Goal: Find specific page/section: Find specific page/section

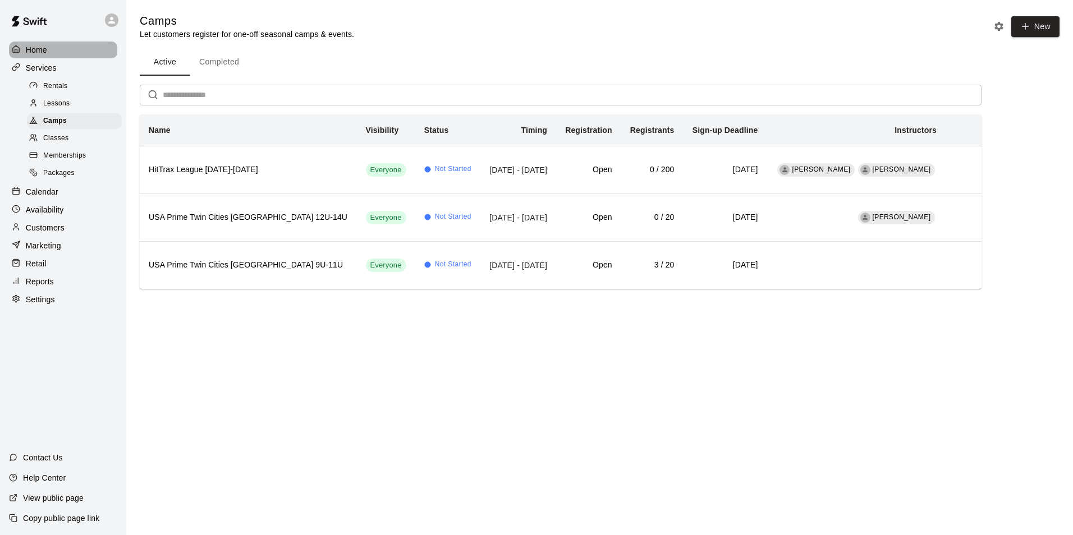
click at [38, 51] on p "Home" at bounding box center [36, 49] width 21 height 11
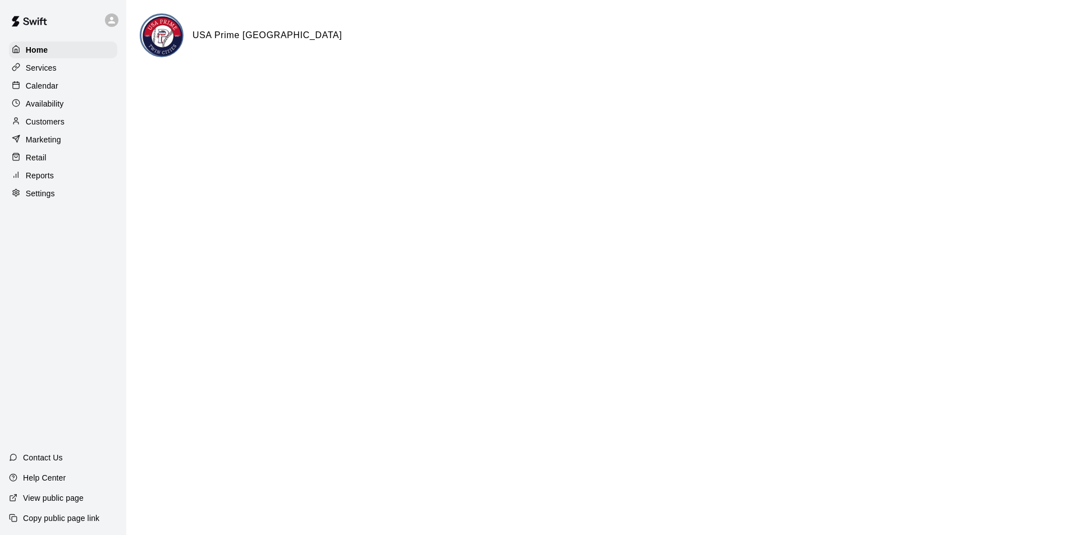
click at [44, 91] on p "Calendar" at bounding box center [42, 85] width 33 height 11
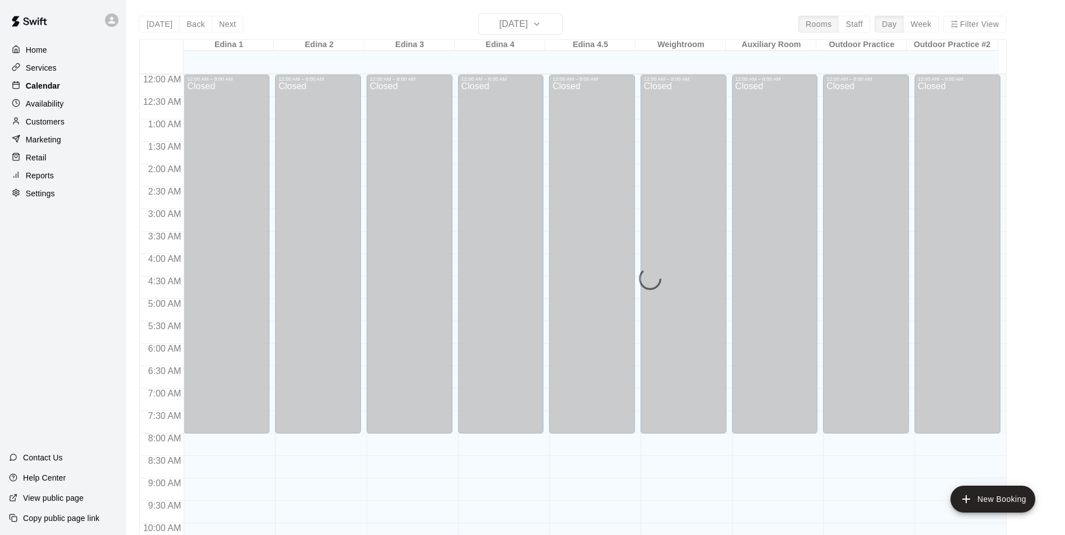
scroll to position [570, 0]
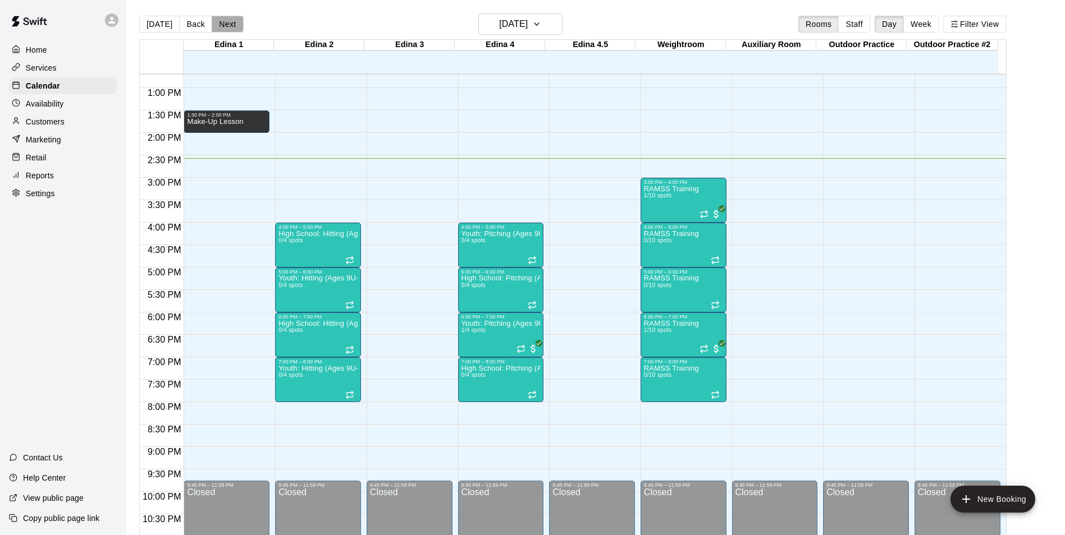
click at [222, 24] on button "Next" at bounding box center [227, 24] width 31 height 17
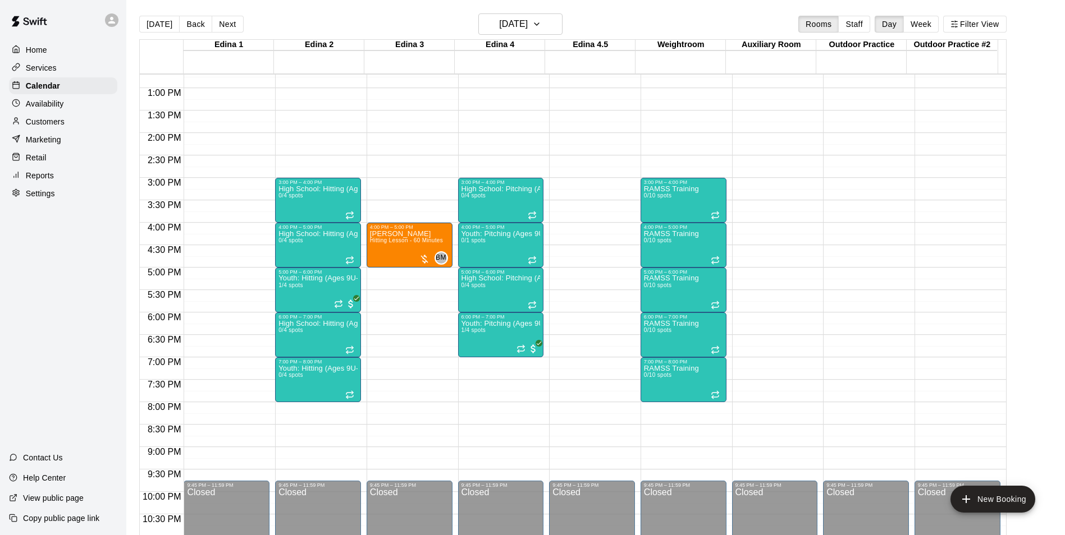
click at [48, 63] on p "Services" at bounding box center [41, 67] width 31 height 11
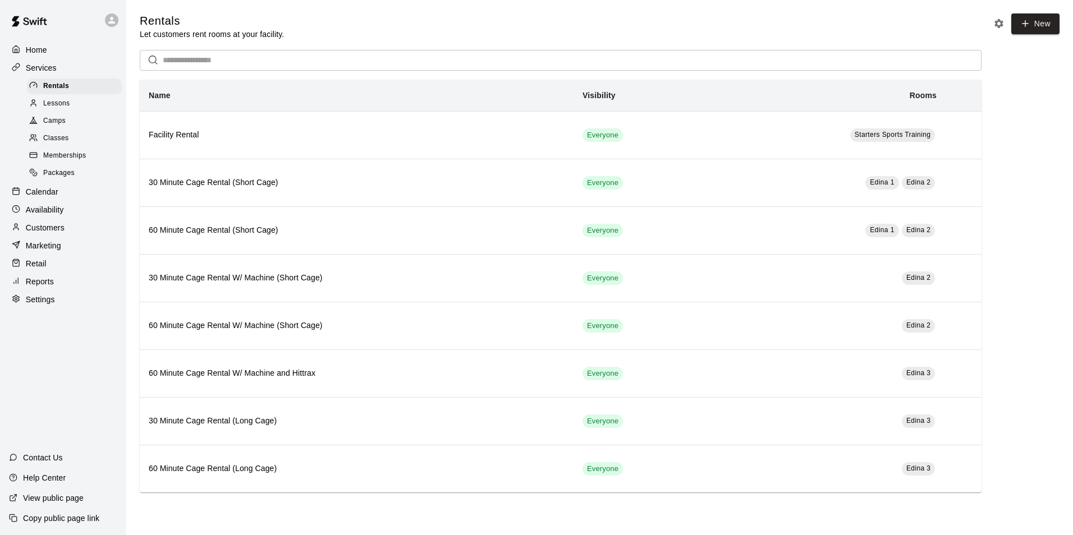
click at [58, 162] on span "Memberships" at bounding box center [64, 155] width 43 height 11
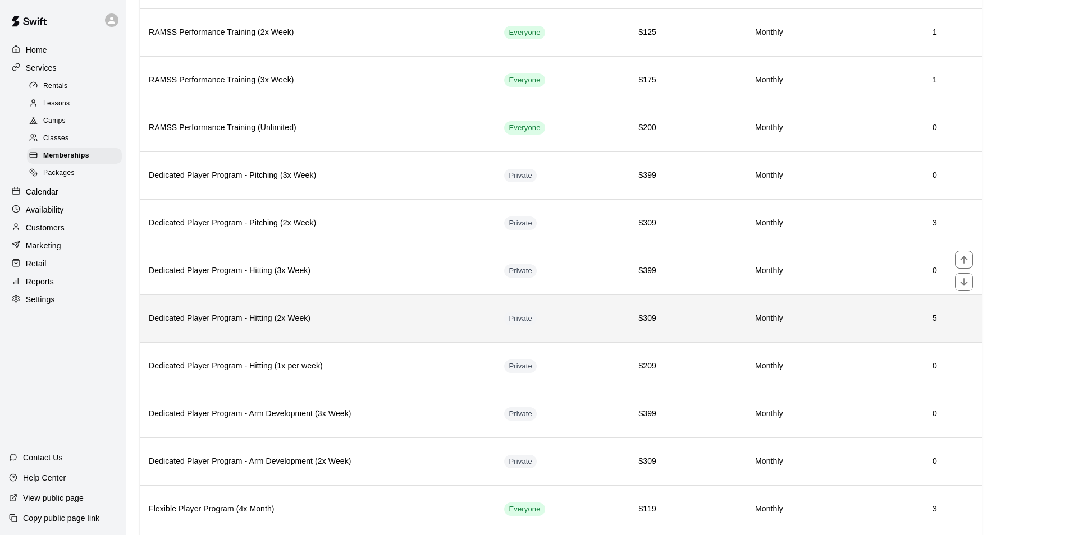
scroll to position [168, 0]
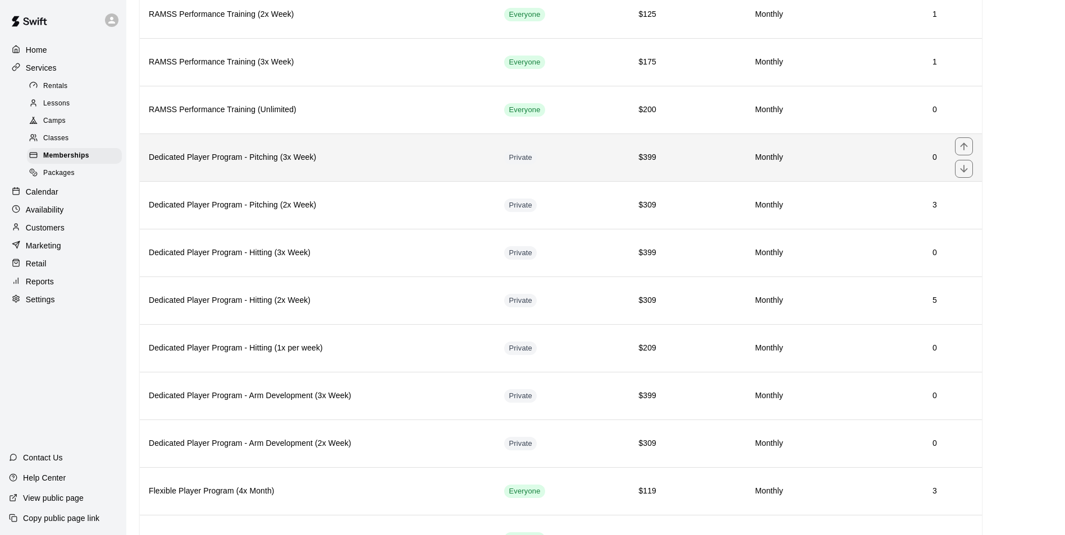
click at [187, 170] on th "Dedicated Player Program - Pitching (3x Week)" at bounding box center [317, 158] width 355 height 48
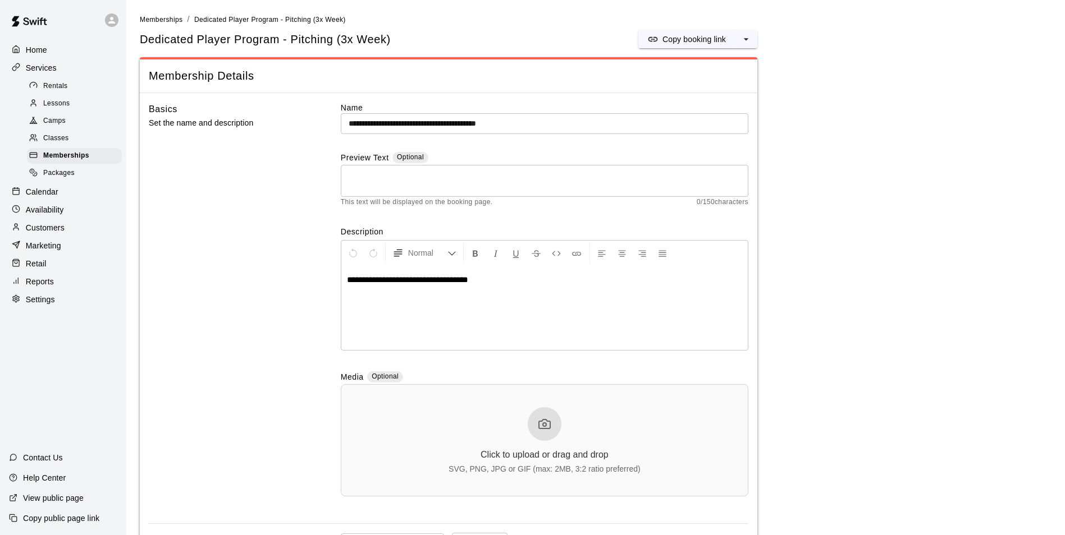
click at [304, 255] on div "Basics Set the name and description" at bounding box center [227, 308] width 156 height 413
click at [46, 51] on p "Home" at bounding box center [36, 49] width 21 height 11
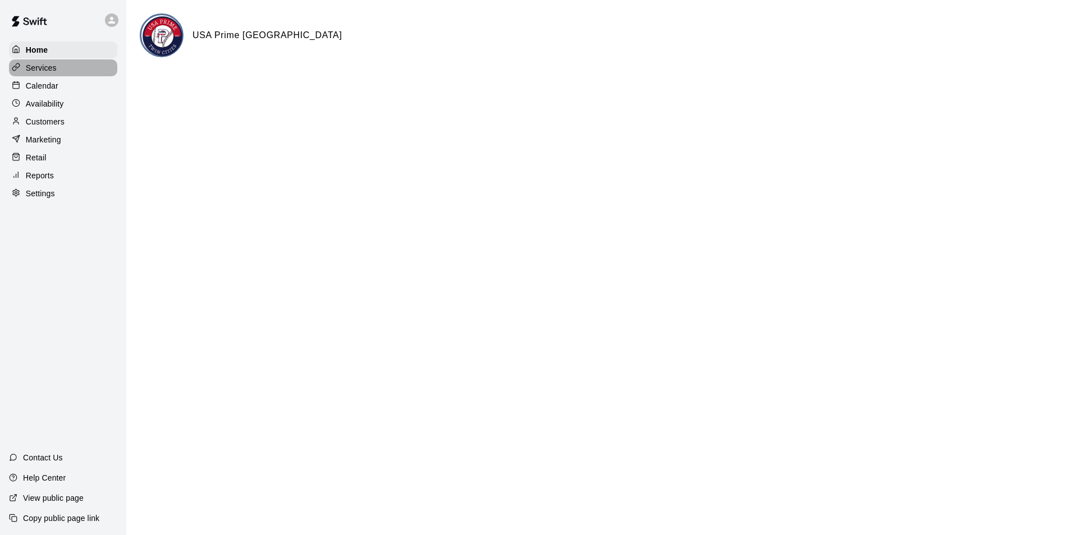
click at [39, 63] on p "Services" at bounding box center [41, 67] width 31 height 11
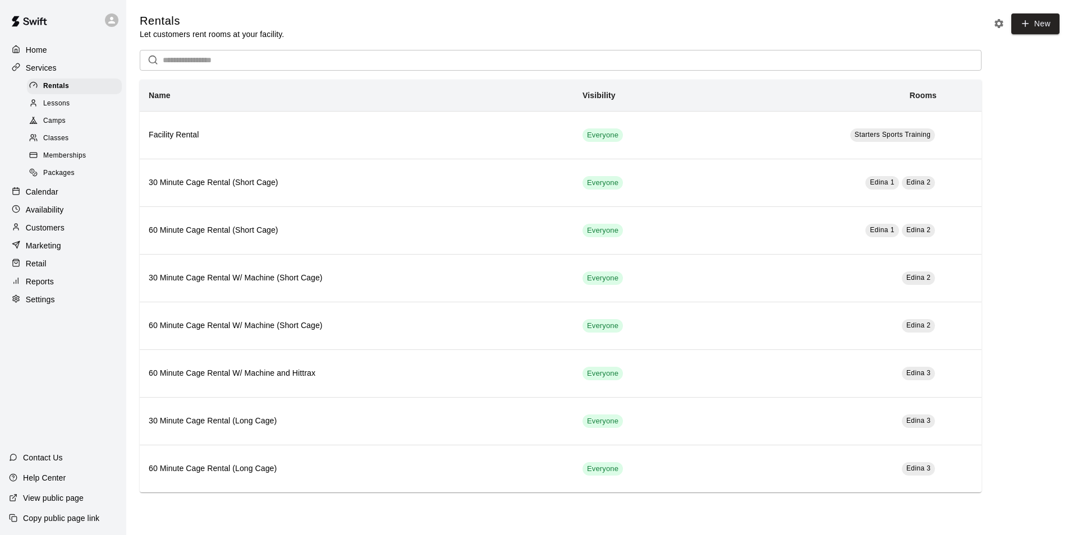
click at [58, 164] on div "Memberships" at bounding box center [74, 156] width 95 height 16
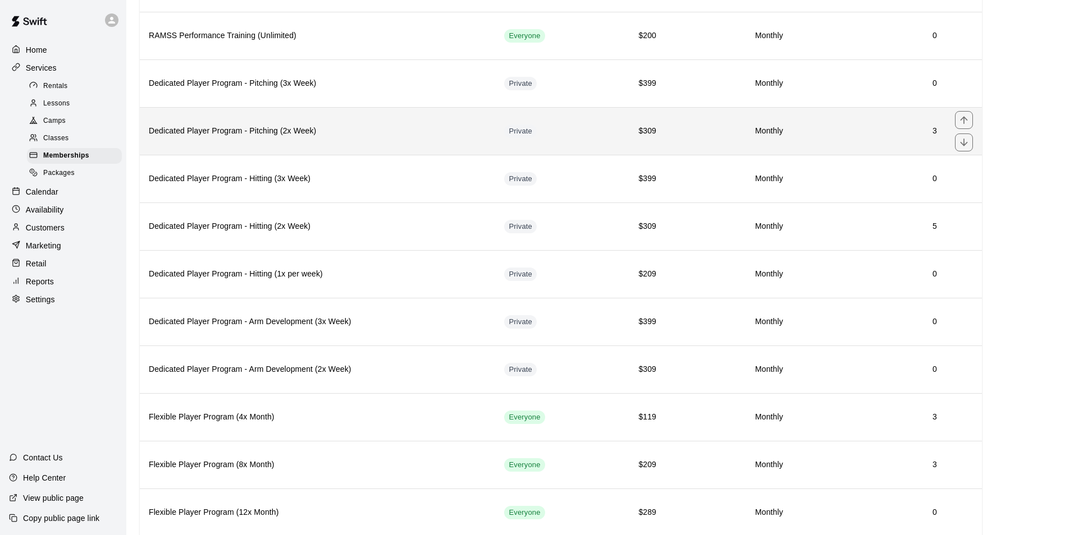
scroll to position [225, 0]
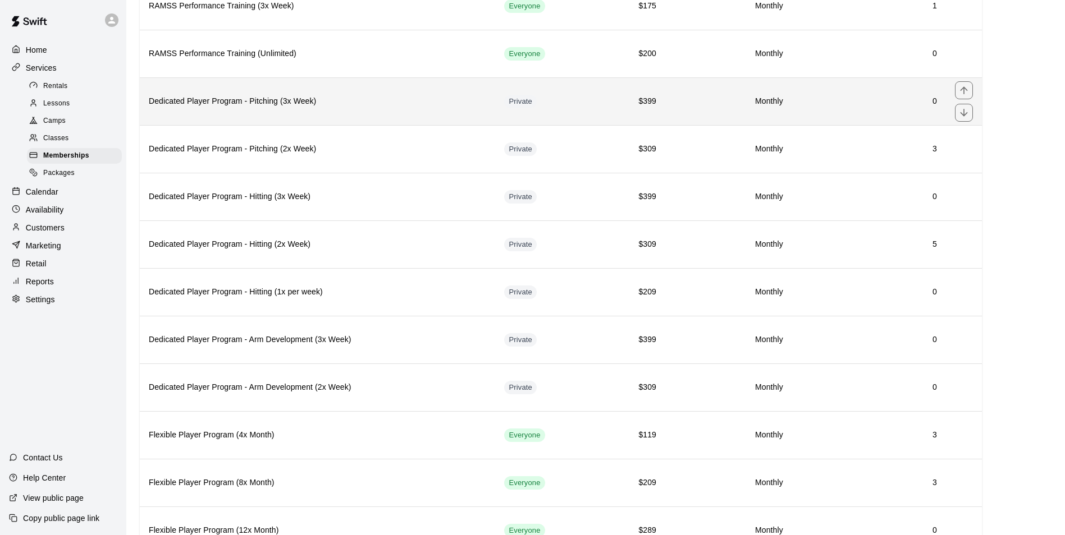
click at [214, 101] on h6 "Dedicated Player Program - Pitching (3x Week)" at bounding box center [317, 101] width 337 height 12
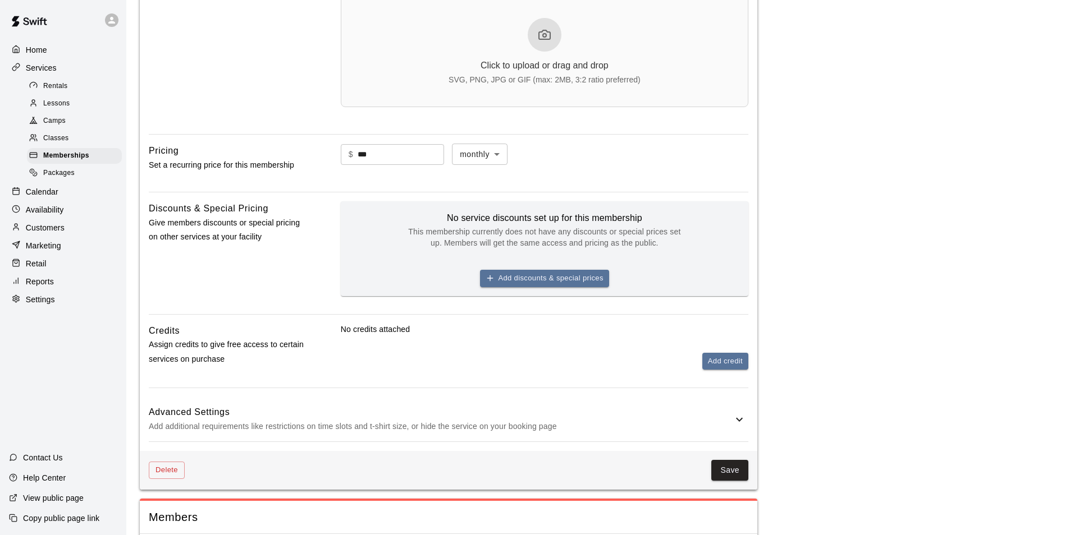
scroll to position [427, 0]
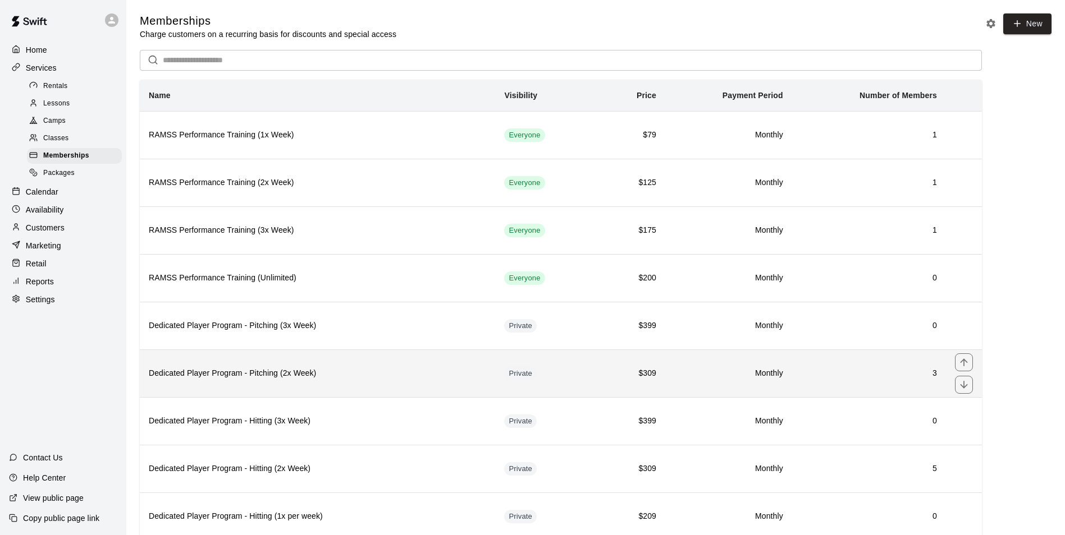
click at [881, 386] on td "3" at bounding box center [869, 374] width 154 height 48
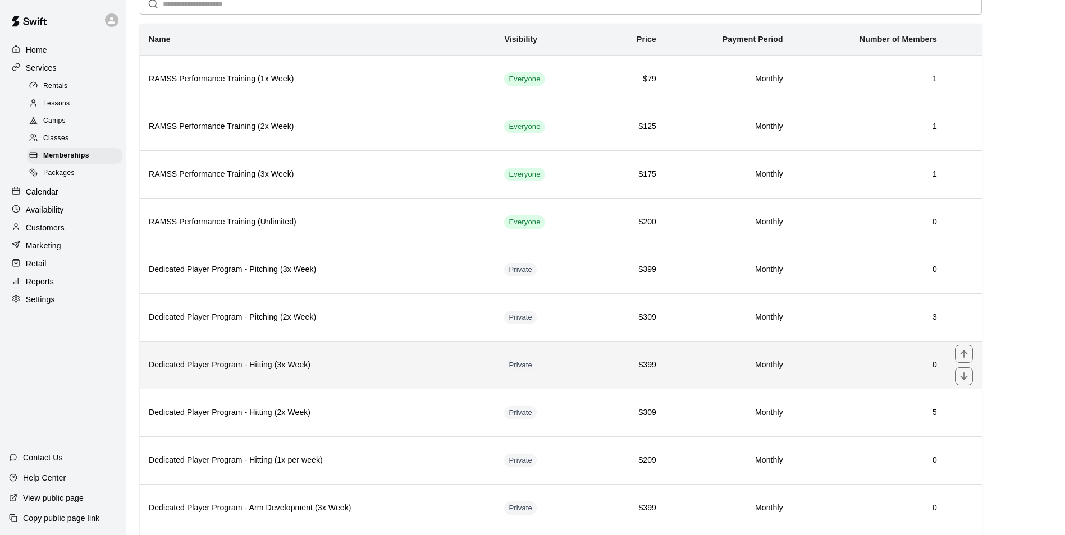
click at [239, 356] on th "Dedicated Player Program - Hitting (3x Week)" at bounding box center [317, 365] width 355 height 48
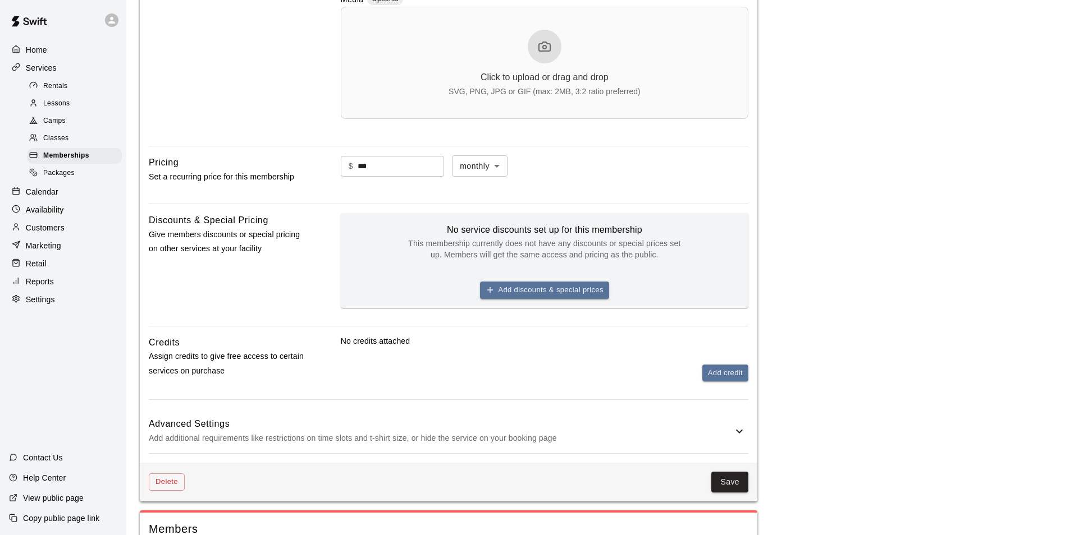
scroll to position [427, 0]
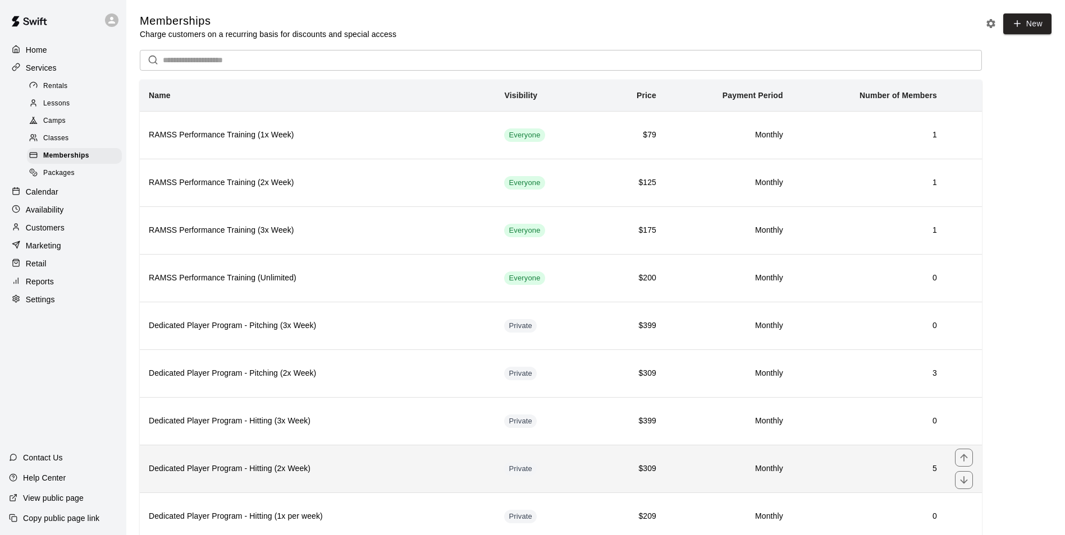
click at [255, 474] on h6 "Dedicated Player Program - Hitting (2x Week)" at bounding box center [317, 469] width 337 height 12
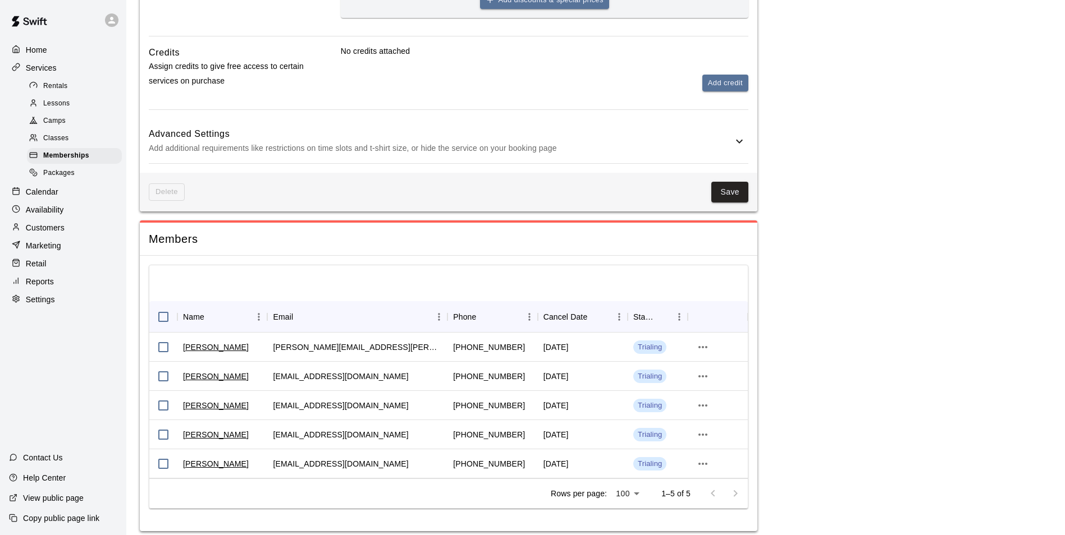
scroll to position [674, 0]
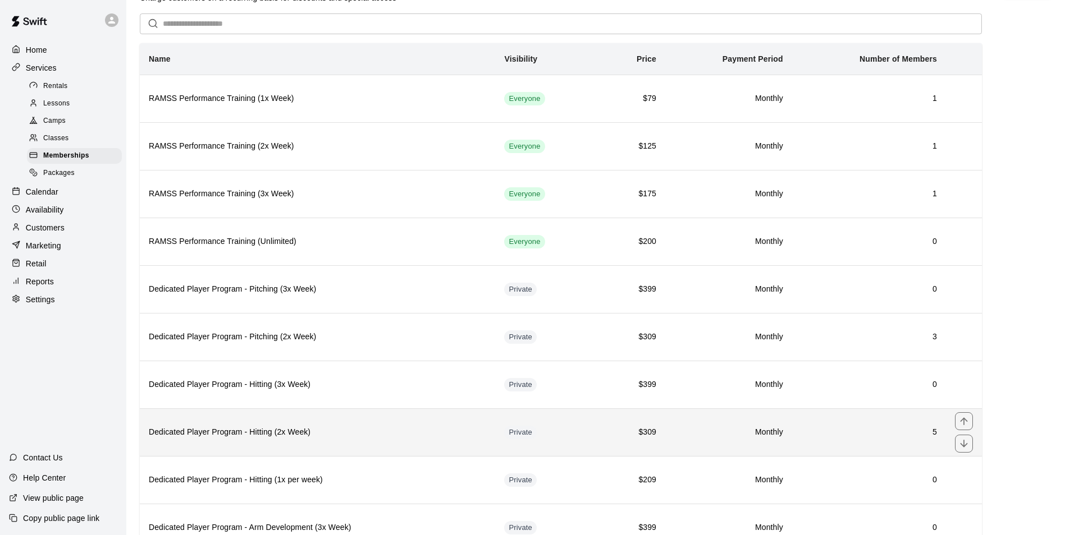
scroll to position [56, 0]
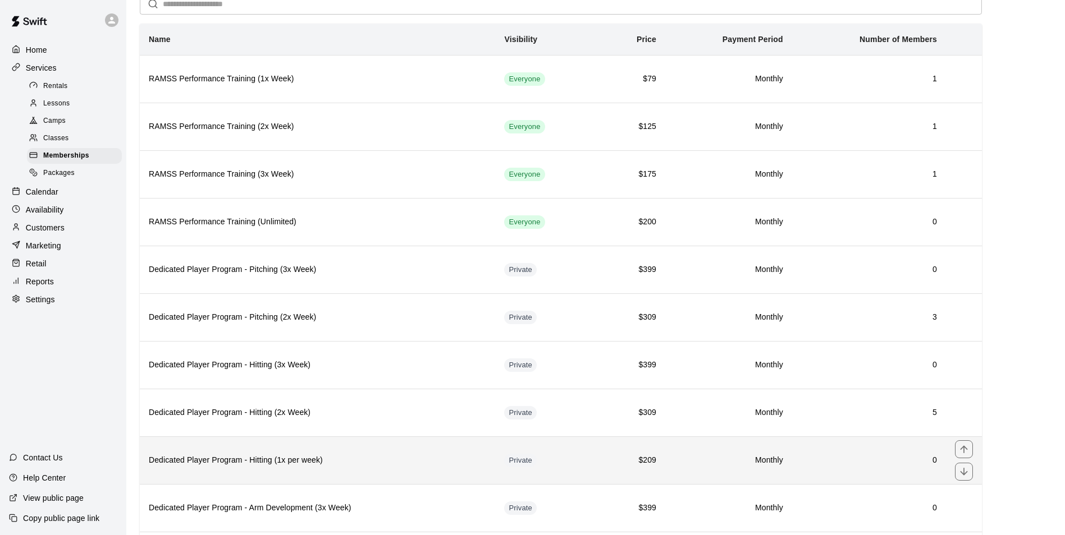
click at [232, 478] on th "Dedicated Player Program - Hitting (1x per week)" at bounding box center [317, 461] width 355 height 48
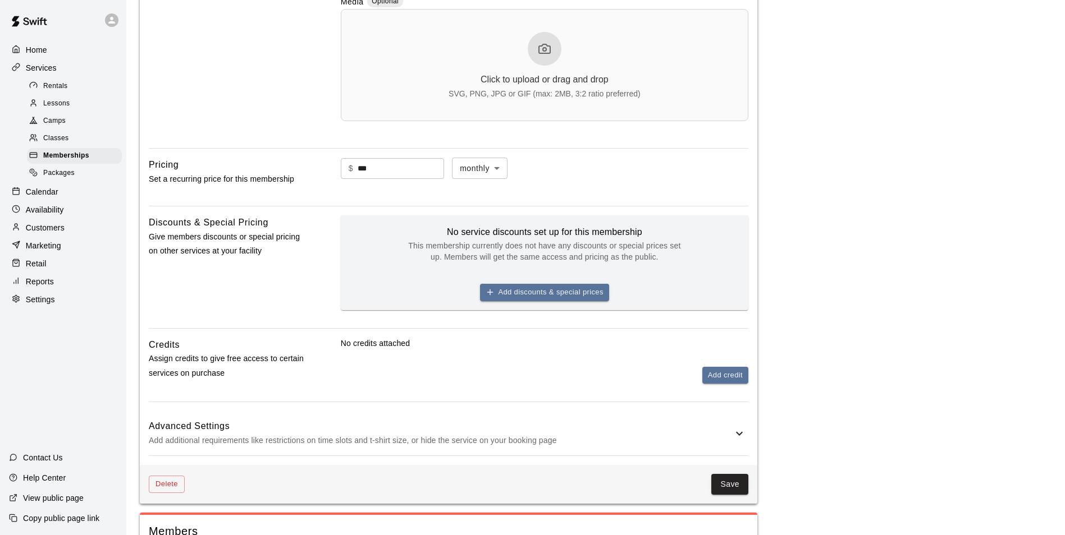
scroll to position [427, 0]
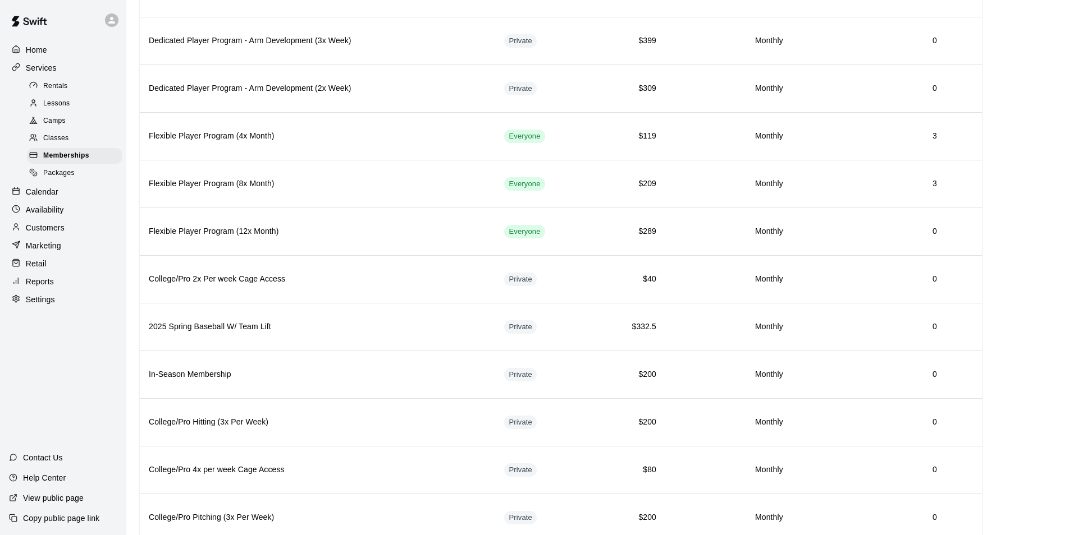
scroll to position [561, 0]
